Goal: Task Accomplishment & Management: Use online tool/utility

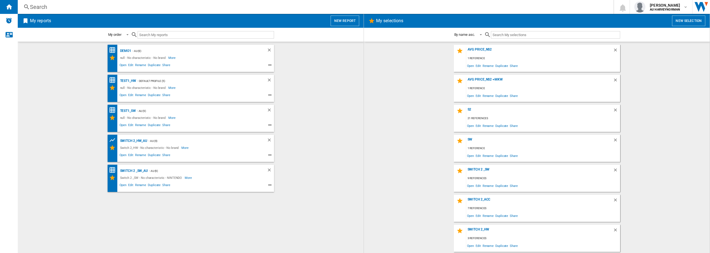
click at [343, 26] on div "My reports New report" at bounding box center [191, 21] width 346 height 14
click at [345, 19] on button "New report" at bounding box center [345, 21] width 29 height 11
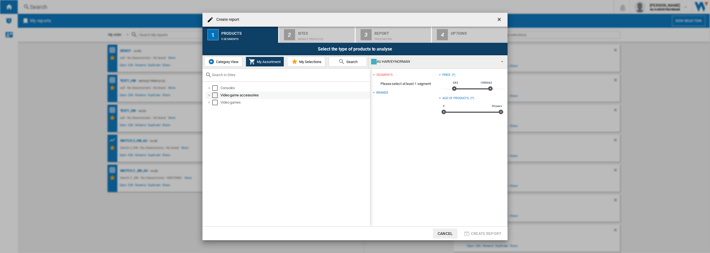
drag, startPoint x: 214, startPoint y: 88, endPoint x: 216, endPoint y: 96, distance: 8.3
click at [214, 88] on div "Select" at bounding box center [215, 88] width 6 height 6
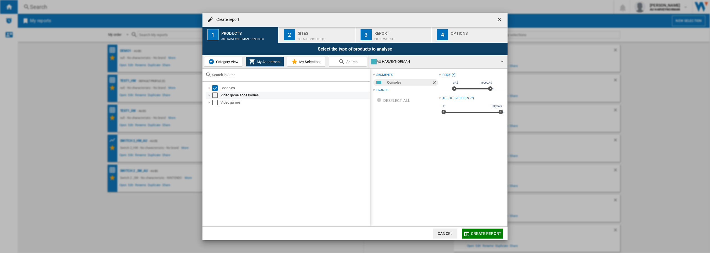
click at [214, 97] on div "Select" at bounding box center [215, 95] width 6 height 6
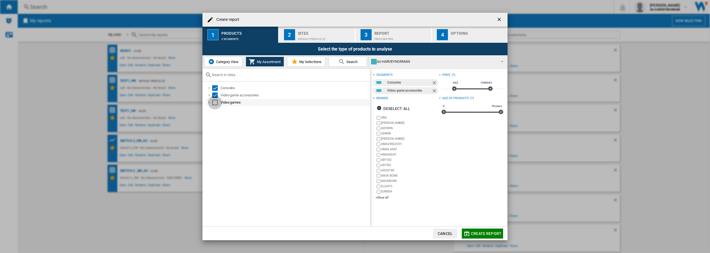
click at [214, 103] on div "Select" at bounding box center [215, 103] width 6 height 6
click at [482, 231] on span "Create report" at bounding box center [486, 233] width 31 height 4
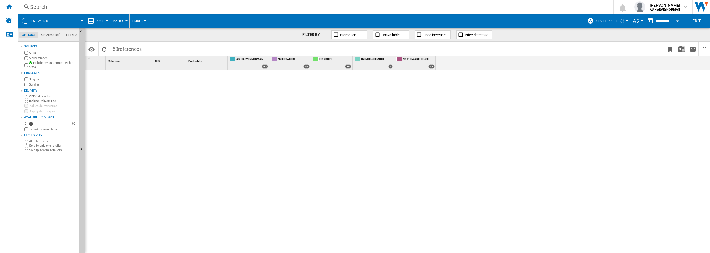
click at [610, 22] on span "Default profile (5)" at bounding box center [610, 21] width 30 height 4
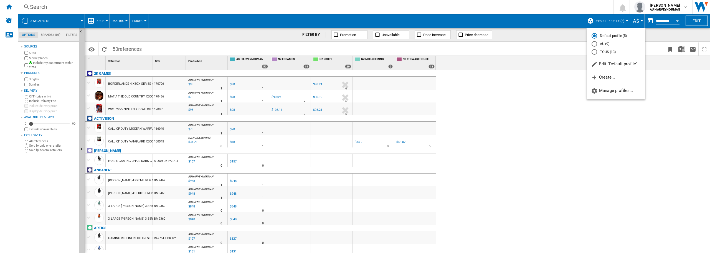
click at [602, 44] on md-radio-button "AU (9)" at bounding box center [616, 43] width 49 height 5
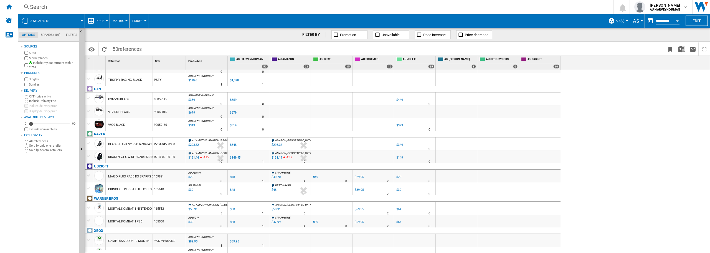
scroll to position [588, 0]
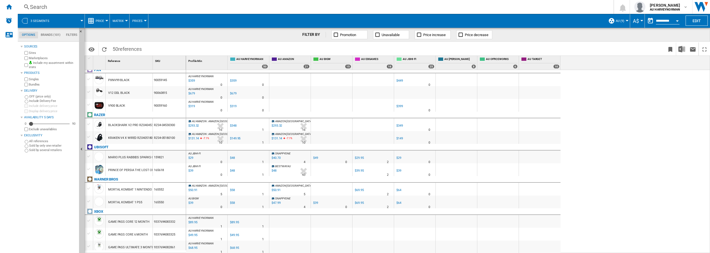
click at [42, 58] on label "Marketplaces" at bounding box center [53, 58] width 48 height 4
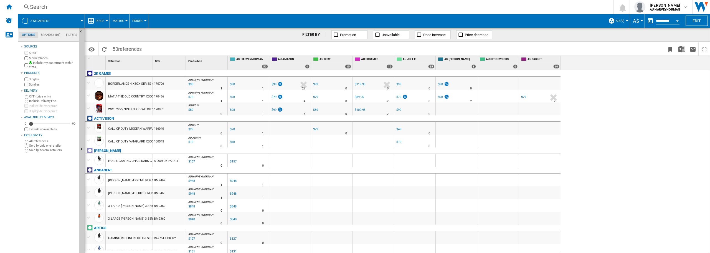
click at [97, 17] on button "Price" at bounding box center [101, 21] width 11 height 14
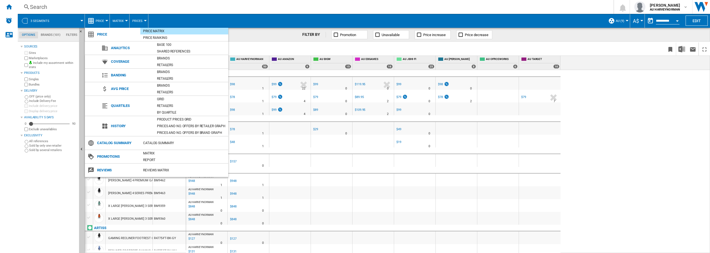
click at [264, 47] on md-backdrop at bounding box center [355, 126] width 710 height 253
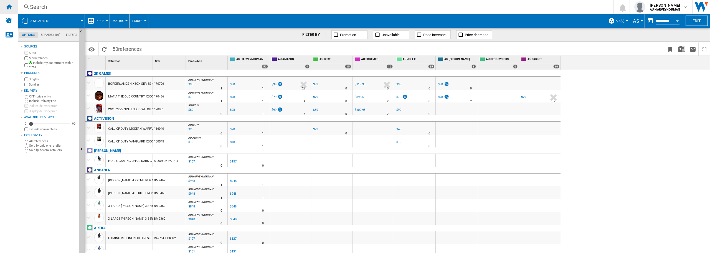
click at [12, 8] on div "Home" at bounding box center [9, 7] width 18 height 14
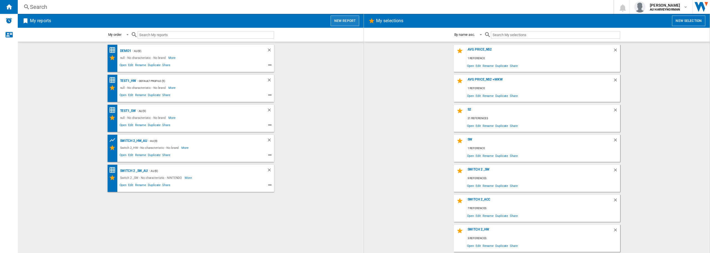
click at [339, 17] on button "New report" at bounding box center [345, 21] width 29 height 11
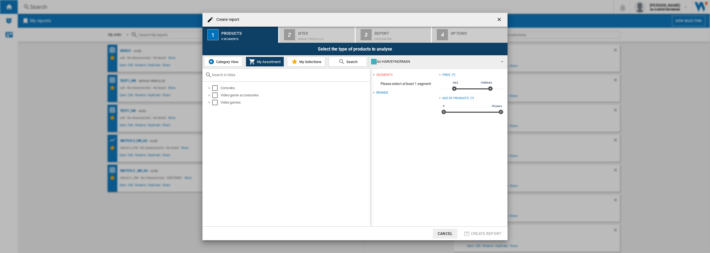
click at [221, 61] on span "Category View" at bounding box center [227, 62] width 24 height 4
drag, startPoint x: 213, startPoint y: 88, endPoint x: 211, endPoint y: 92, distance: 3.9
click at [213, 88] on div "Select" at bounding box center [212, 88] width 6 height 6
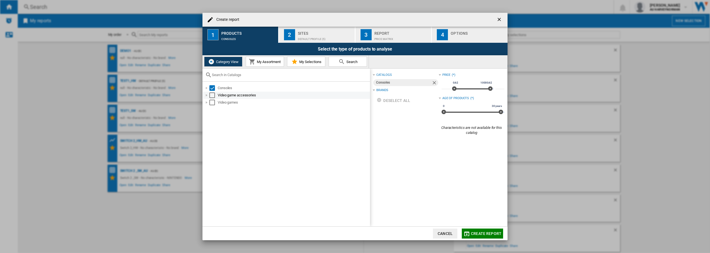
click at [211, 95] on div "Select" at bounding box center [212, 95] width 6 height 6
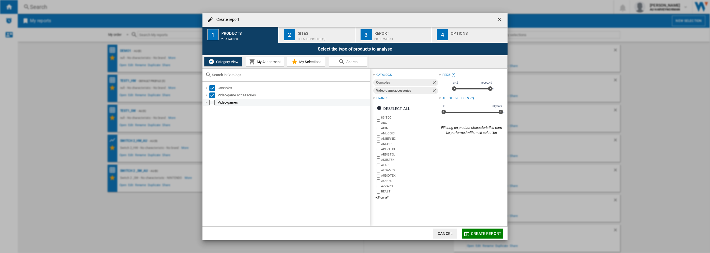
click at [210, 102] on div "Select" at bounding box center [212, 103] width 6 height 6
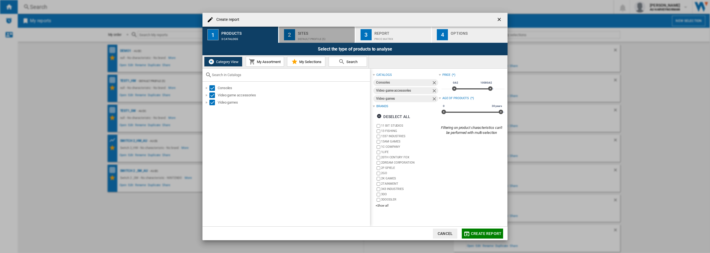
click at [324, 38] on div "Default profile (5)" at bounding box center [325, 38] width 55 height 6
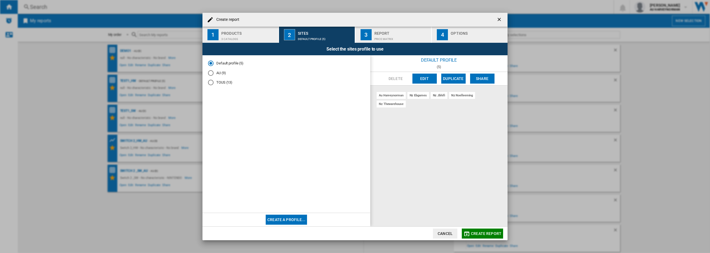
click at [220, 75] on md-radio-button "AU (9)" at bounding box center [286, 72] width 157 height 5
click at [490, 234] on span "Create report" at bounding box center [486, 233] width 31 height 4
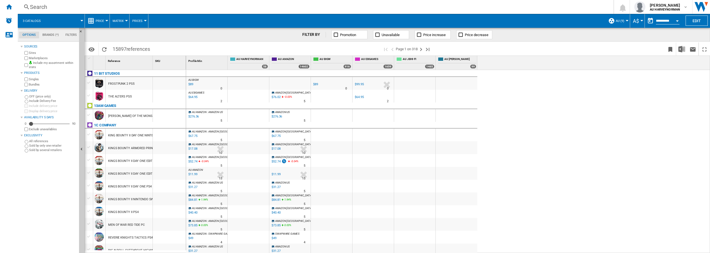
drag, startPoint x: 32, startPoint y: 57, endPoint x: 37, endPoint y: 52, distance: 6.9
click at [33, 57] on label "Marketplaces" at bounding box center [53, 58] width 48 height 4
click at [49, 34] on md-tab-item "Brands (*)" at bounding box center [50, 35] width 23 height 7
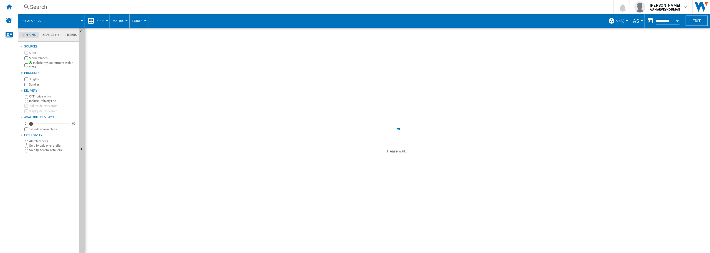
scroll to position [21, 0]
click at [46, 35] on md-tab-item "Brands (*)" at bounding box center [50, 35] width 23 height 7
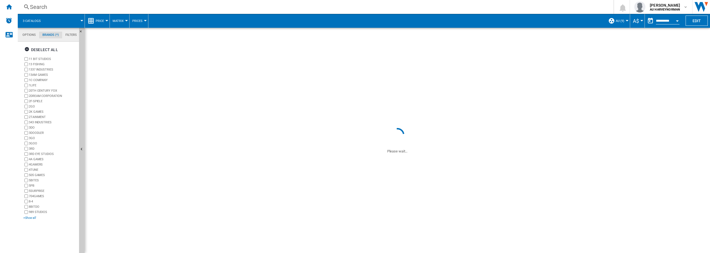
click at [27, 218] on div "+Show all" at bounding box center [50, 218] width 54 height 4
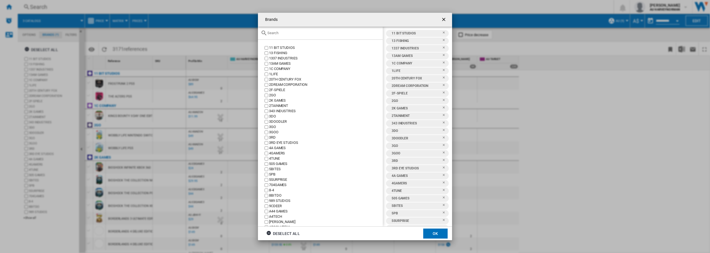
click at [277, 232] on div "Deselect all" at bounding box center [283, 233] width 34 height 10
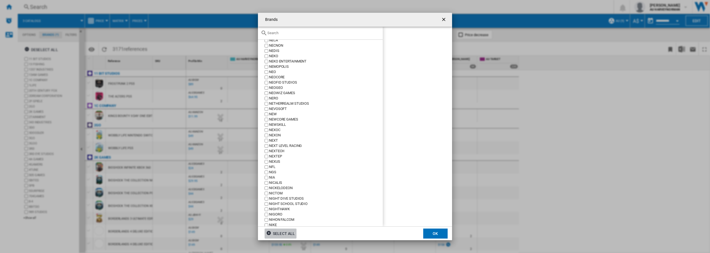
scroll to position [8053, 0]
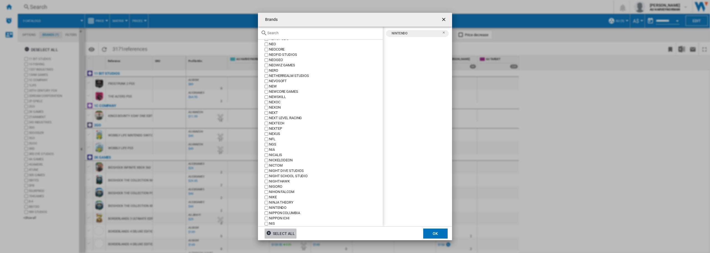
click at [432, 233] on button "OK" at bounding box center [435, 233] width 24 height 10
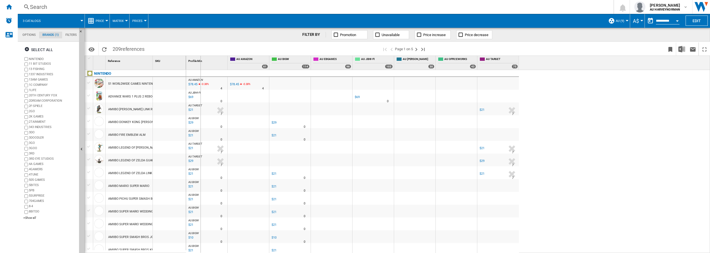
drag, startPoint x: 152, startPoint y: 67, endPoint x: 203, endPoint y: 68, distance: 50.5
click at [202, 68] on div "1 Reference 1 SKU 1 NINTENDO 51 WORLDWIDE GAMES NINTENDO SWITCH ADVANCE WARS 1 …" at bounding box center [397, 154] width 625 height 197
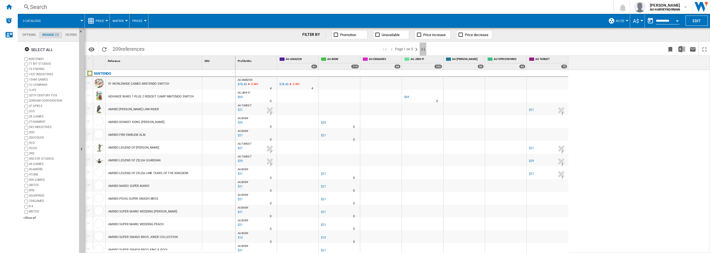
click at [423, 48] on ng-md-icon "Last page" at bounding box center [423, 49] width 7 height 7
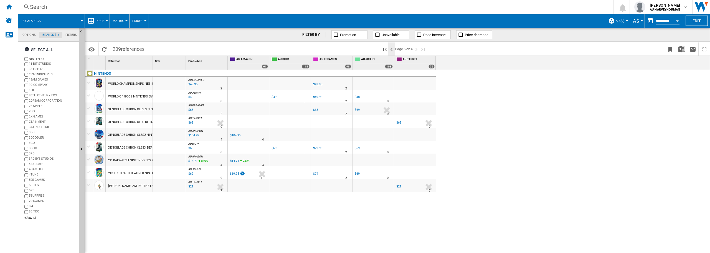
click at [392, 49] on ng-md-icon ">Previous page" at bounding box center [391, 49] width 7 height 7
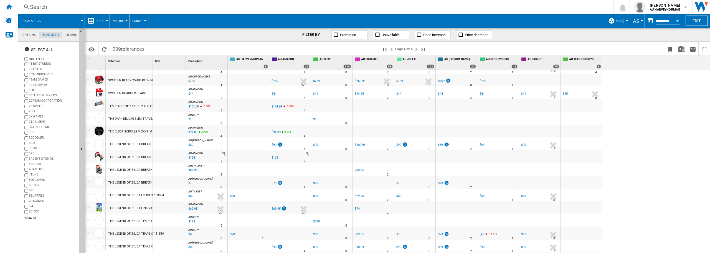
scroll to position [416, 0]
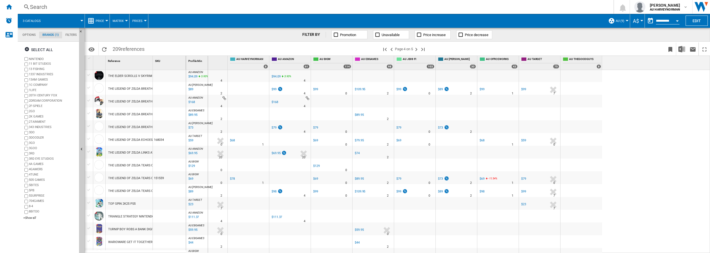
drag, startPoint x: 153, startPoint y: 62, endPoint x: 208, endPoint y: 71, distance: 54.8
click at [208, 71] on div "1 Reference 1 SKU 1 NINTENDO SWITCH JOY CON NEON GREEN PINK SWITCH JOY CON NEON…" at bounding box center [397, 154] width 625 height 197
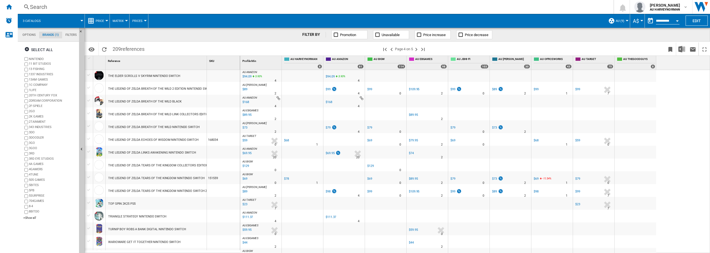
click at [411, 153] on div "$74" at bounding box center [411, 153] width 5 height 4
click at [245, 153] on div "$69.95" at bounding box center [247, 153] width 10 height 6
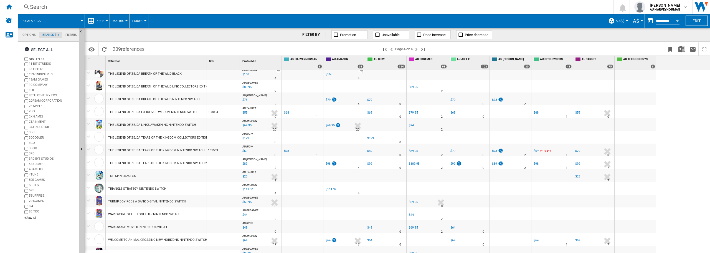
click at [251, 190] on div "$111.37" at bounding box center [247, 189] width 11 height 6
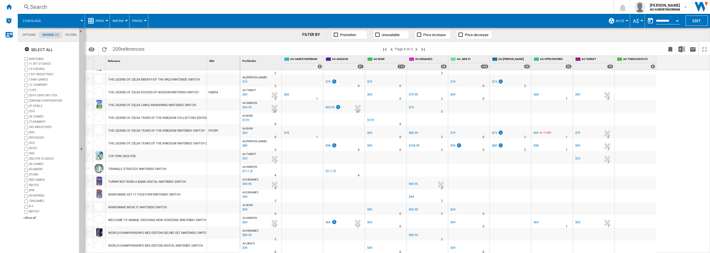
click at [246, 222] on div "$64" at bounding box center [245, 222] width 6 height 6
click at [233, 183] on div at bounding box center [223, 181] width 33 height 13
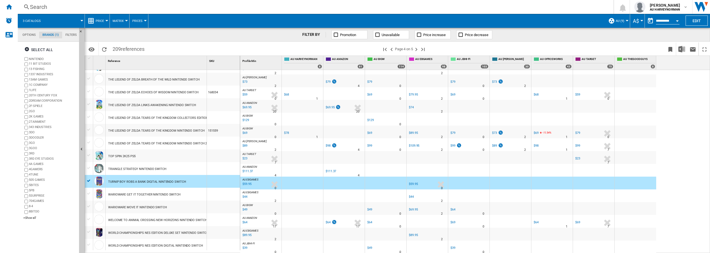
click at [205, 201] on div "WARIOWARE MOVE IT NINTENDO SWITCH" at bounding box center [156, 206] width 101 height 13
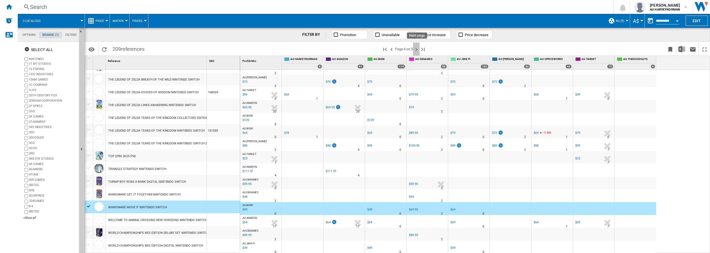
click at [416, 52] on ng-md-icon "Next page" at bounding box center [416, 49] width 7 height 7
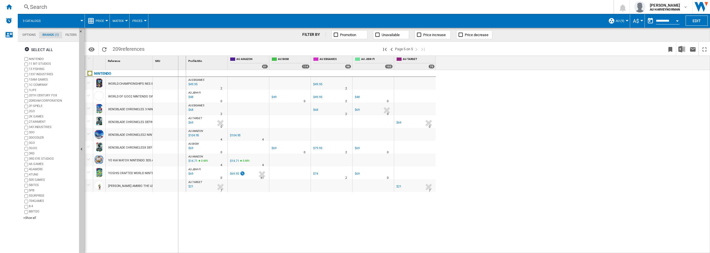
drag, startPoint x: 152, startPoint y: 62, endPoint x: 191, endPoint y: 64, distance: 38.6
click at [191, 64] on div "1 Reference 1 SKU 1 NINTENDO WORLD CHAMPIONSHIPS NES EDITION NINTENDO SWITCH WO…" at bounding box center [397, 154] width 625 height 197
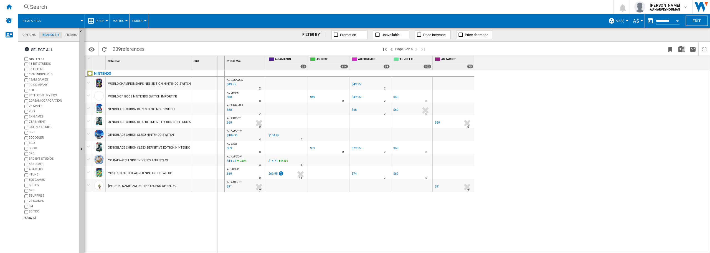
drag, startPoint x: 191, startPoint y: 64, endPoint x: 217, endPoint y: 65, distance: 26.4
click at [217, 65] on div "1 Reference 1 SKU 1" at bounding box center [155, 63] width 140 height 14
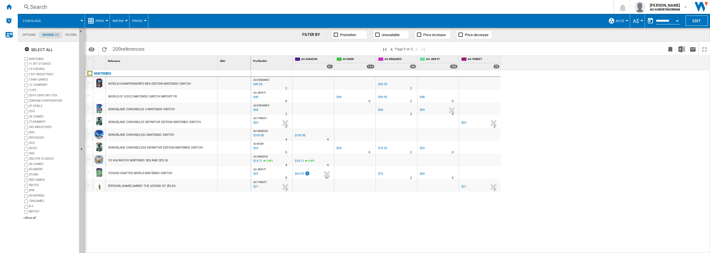
click at [257, 120] on div "$69" at bounding box center [255, 123] width 6 height 6
click at [256, 147] on div "$69" at bounding box center [255, 148] width 6 height 6
click at [257, 135] on div "$104.95" at bounding box center [257, 136] width 11 height 6
click at [392, 51] on ng-md-icon ">Previous page" at bounding box center [391, 49] width 7 height 7
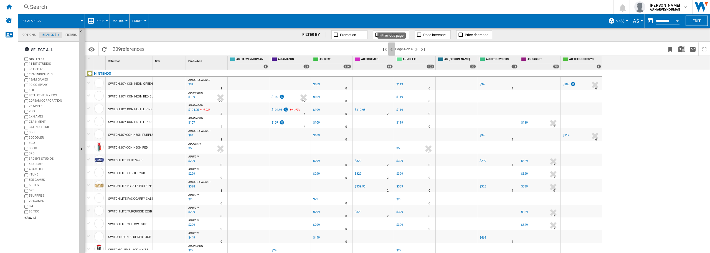
click at [390, 49] on ng-md-icon ">Previous page" at bounding box center [391, 49] width 7 height 7
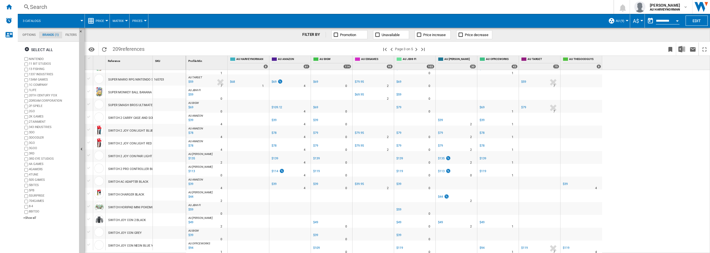
click at [191, 196] on div "$44" at bounding box center [191, 197] width 6 height 6
click at [175, 179] on div at bounding box center [169, 181] width 33 height 13
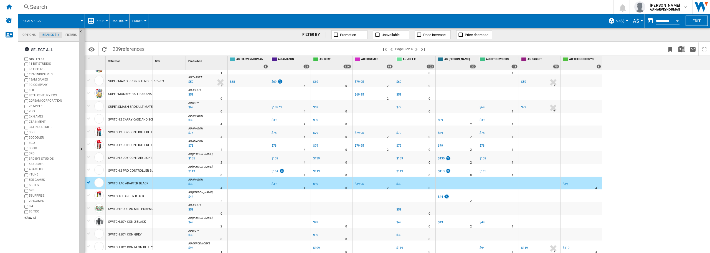
scroll to position [464, 0]
drag, startPoint x: 416, startPoint y: 49, endPoint x: 408, endPoint y: 56, distance: 11.6
click at [416, 49] on ng-md-icon "Next page" at bounding box center [416, 49] width 7 height 7
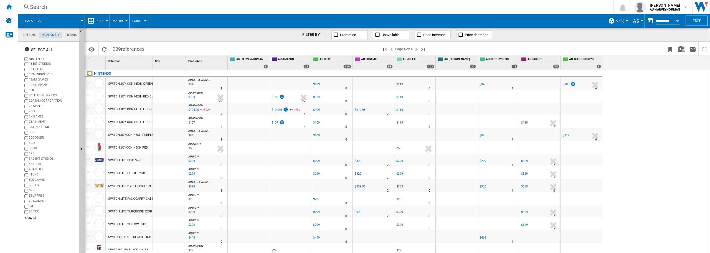
click at [171, 117] on div at bounding box center [169, 121] width 33 height 13
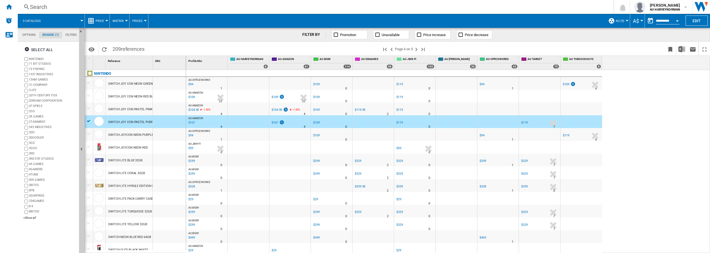
scroll to position [28, 0]
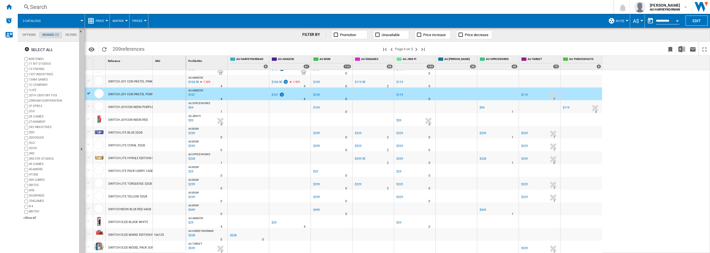
click at [125, 169] on div "SWITCH LITE PACK CARRY CASE WHITE" at bounding box center [135, 171] width 55 height 13
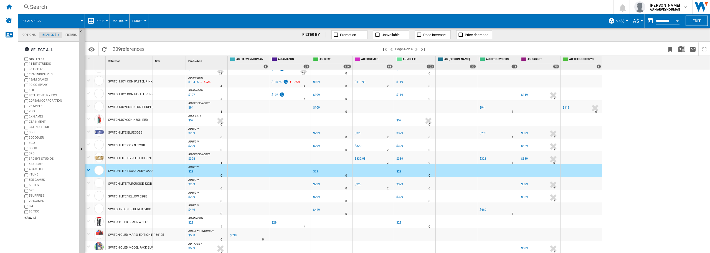
click at [189, 171] on div "$29" at bounding box center [191, 172] width 6 height 6
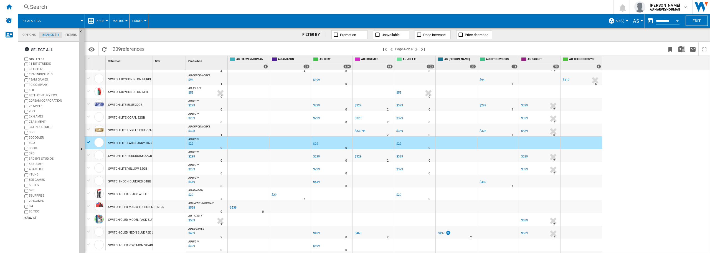
scroll to position [111, 0]
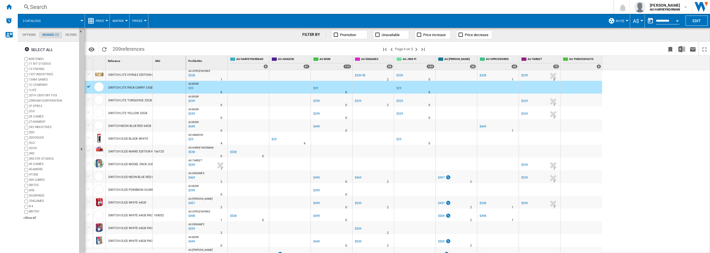
click at [190, 189] on div "$399" at bounding box center [191, 191] width 7 height 6
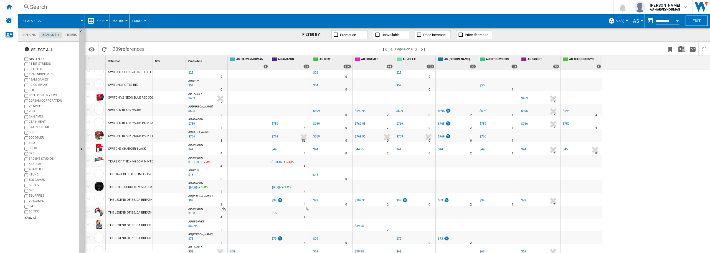
scroll to position [333, 0]
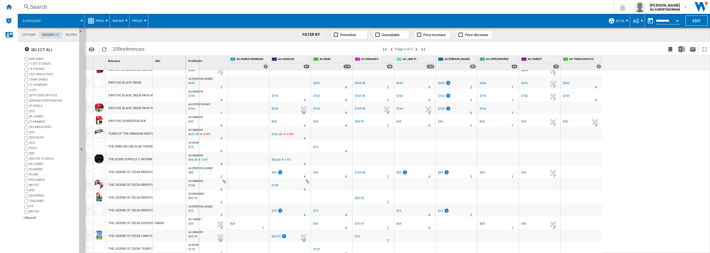
drag, startPoint x: 152, startPoint y: 65, endPoint x: 238, endPoint y: 76, distance: 86.4
click at [238, 76] on div "1 Reference 1 SKU 1 NINTENDO SWITCH JOY CON NEON GREEN PINK SWITCH JOY CON NEON…" at bounding box center [397, 154] width 625 height 197
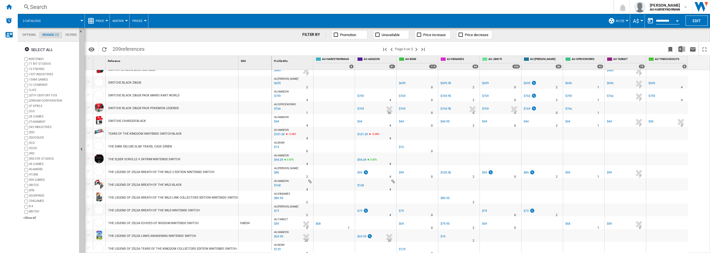
click at [279, 186] on div "$168" at bounding box center [276, 186] width 7 height 6
drag, startPoint x: 201, startPoint y: 48, endPoint x: 232, endPoint y: 46, distance: 30.6
click at [201, 48] on span at bounding box center [264, 48] width 234 height 13
click at [101, 21] on span "Price" at bounding box center [100, 21] width 8 height 4
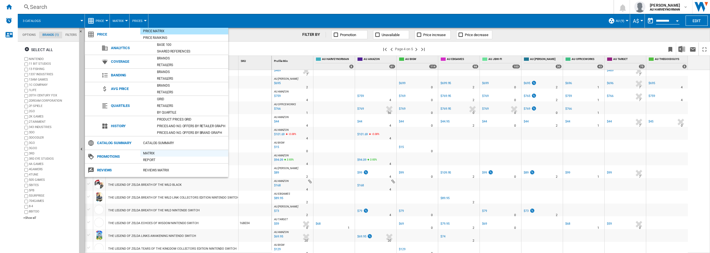
click at [149, 153] on div "Matrix" at bounding box center [184, 153] width 88 height 6
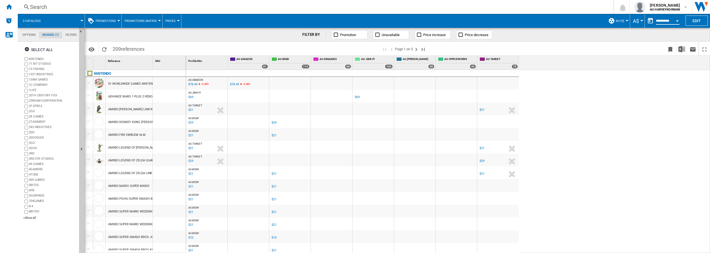
click at [663, 19] on input "**********" at bounding box center [668, 21] width 24 height 5
click at [676, 21] on div "Open calendar" at bounding box center [677, 20] width 3 height 1
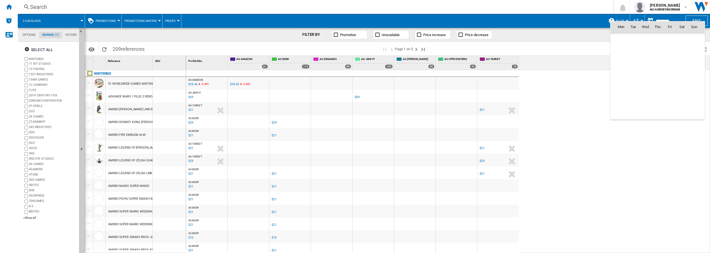
scroll to position [2647, 0]
click at [677, 16] on div at bounding box center [355, 126] width 710 height 253
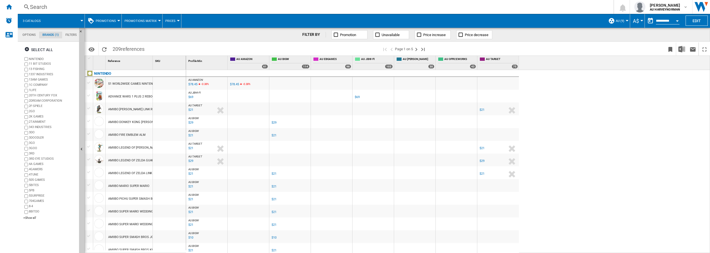
click at [104, 19] on span "Promotions" at bounding box center [106, 21] width 20 height 4
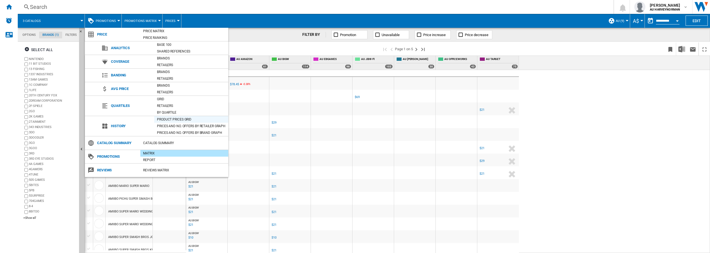
click at [170, 117] on div "Product prices grid" at bounding box center [191, 120] width 74 height 6
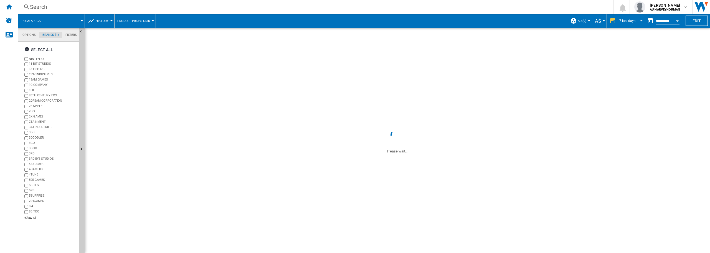
click at [622, 18] on md-select-value "7 last days" at bounding box center [632, 21] width 26 height 8
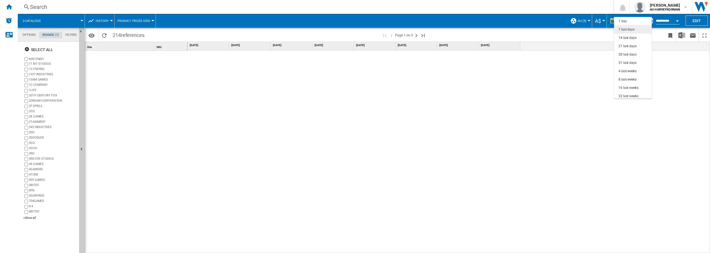
scroll to position [8, 0]
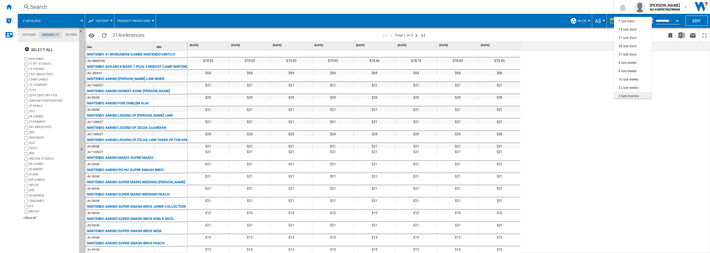
click at [631, 96] on div "3 last months" at bounding box center [629, 96] width 21 height 5
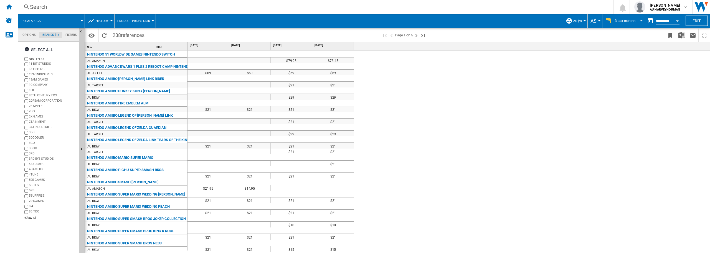
click at [629, 20] on div "3 last months" at bounding box center [625, 21] width 21 height 4
click at [623, 37] on md-option "28 last days" at bounding box center [629, 39] width 39 height 8
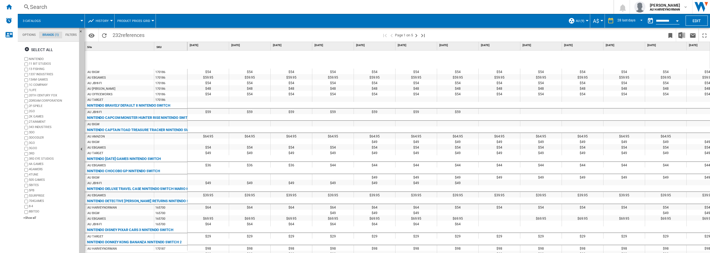
scroll to position [549, 0]
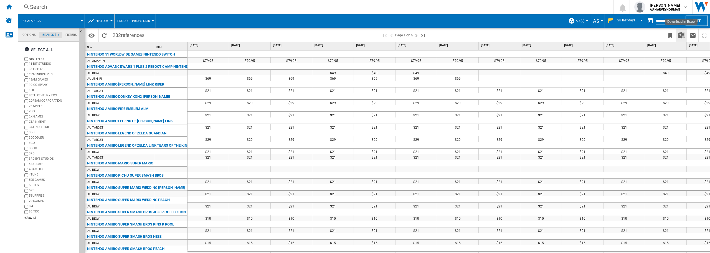
click at [679, 34] on img "Download in Excel" at bounding box center [682, 35] width 7 height 7
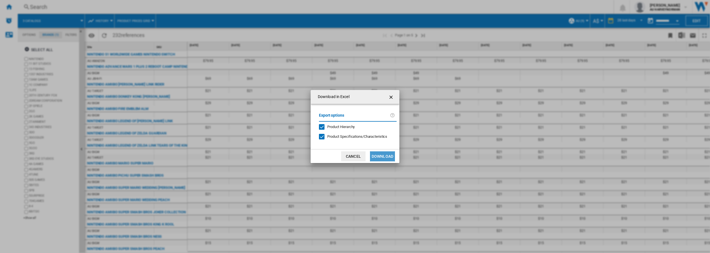
click at [389, 155] on button "Download" at bounding box center [382, 156] width 25 height 10
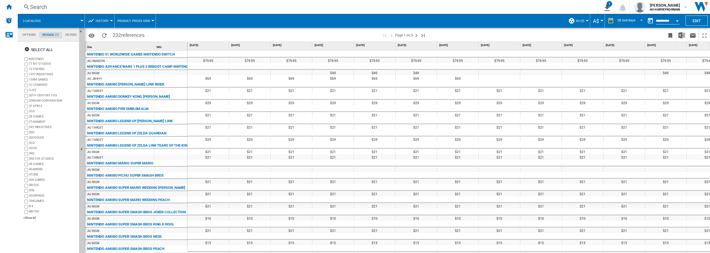
click at [398, 159] on div "$21" at bounding box center [416, 157] width 41 height 6
